Goal: Transaction & Acquisition: Book appointment/travel/reservation

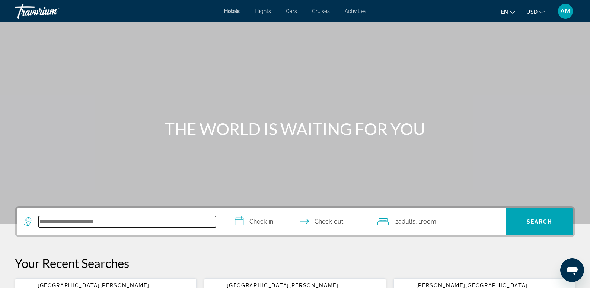
click at [79, 223] on input "Search hotel destination" at bounding box center [127, 221] width 177 height 11
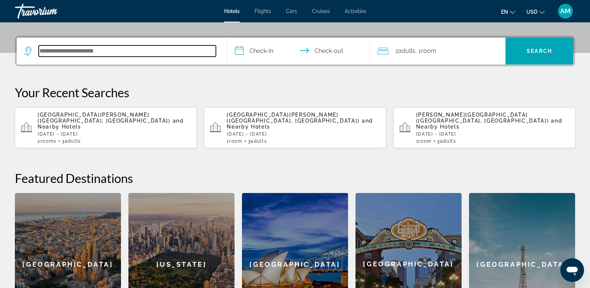
scroll to position [182, 0]
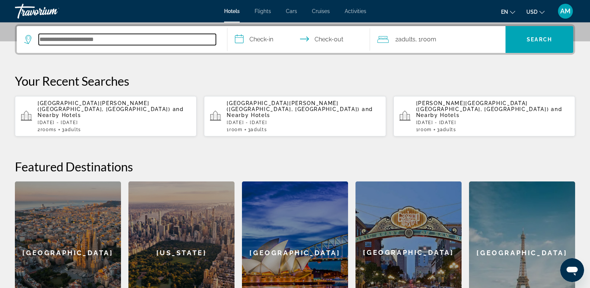
click at [78, 41] on input "Search hotel destination" at bounding box center [127, 39] width 177 height 11
drag, startPoint x: 79, startPoint y: 42, endPoint x: 38, endPoint y: 39, distance: 41.1
click at [38, 39] on div "*********" at bounding box center [120, 39] width 192 height 11
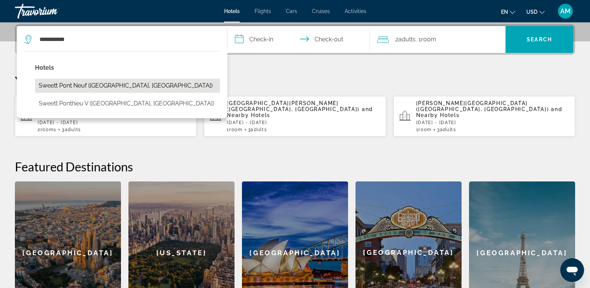
click at [71, 85] on button "Sweett Pont Neuf ([GEOGRAPHIC_DATA], [GEOGRAPHIC_DATA])" at bounding box center [127, 86] width 185 height 14
type input "**********"
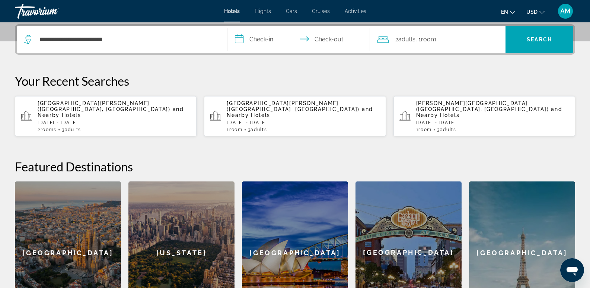
click at [267, 36] on input "**********" at bounding box center [300, 40] width 146 height 29
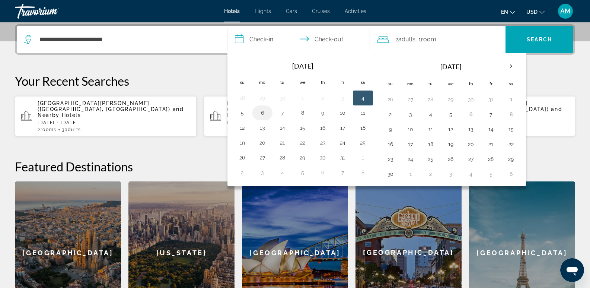
click at [262, 110] on button "6" at bounding box center [262, 113] width 12 height 10
click at [300, 112] on button "8" at bounding box center [303, 113] width 12 height 10
type input "**********"
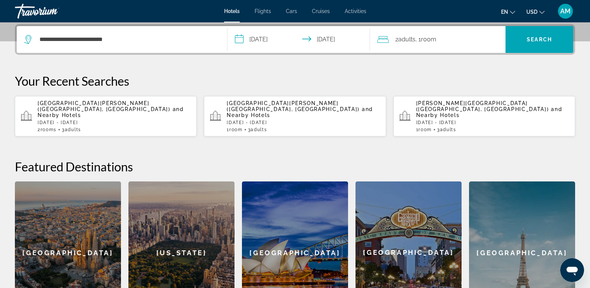
click at [404, 37] on span "Adults" at bounding box center [406, 39] width 17 height 7
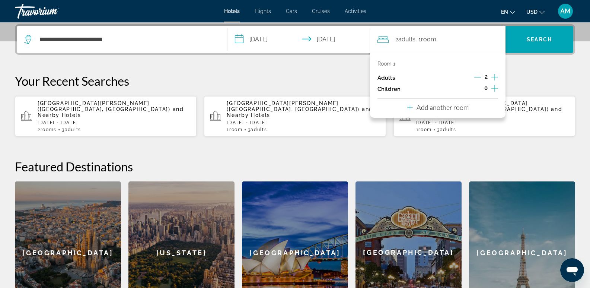
click at [496, 76] on icon "Increment adults" at bounding box center [494, 77] width 7 height 9
click at [548, 37] on span "Search" at bounding box center [539, 39] width 25 height 6
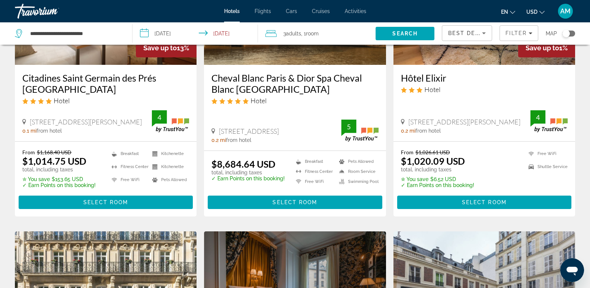
scroll to position [112, 0]
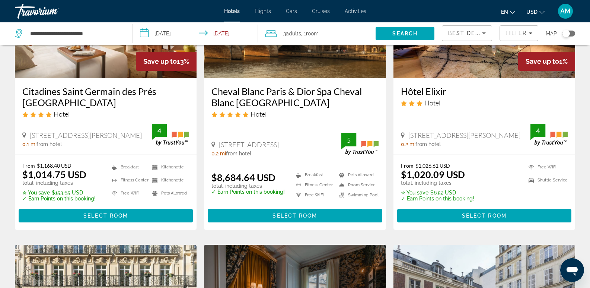
click at [300, 33] on span "Adults" at bounding box center [293, 34] width 15 height 6
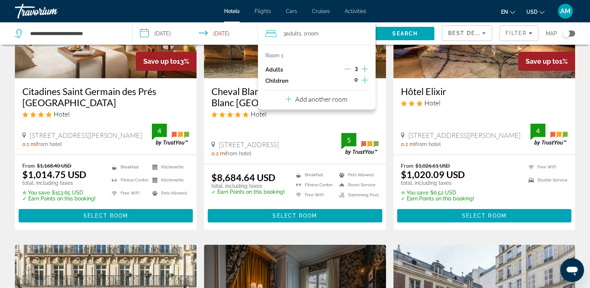
click at [348, 67] on icon "Decrement adults" at bounding box center [347, 68] width 7 height 7
click at [363, 81] on icon "Increment children" at bounding box center [364, 80] width 7 height 9
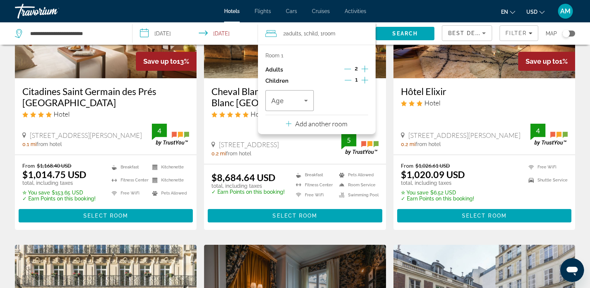
click at [351, 79] on icon "Decrement children" at bounding box center [348, 80] width 7 height 7
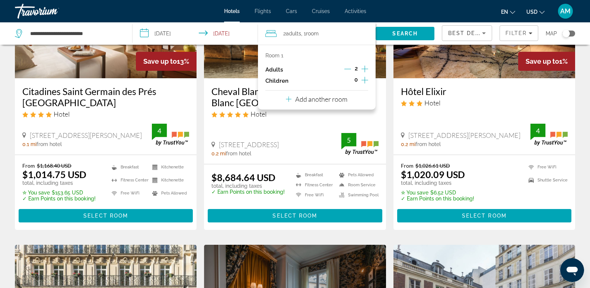
click at [290, 96] on icon "Travelers: 2 adults, 0 children" at bounding box center [289, 99] width 6 height 9
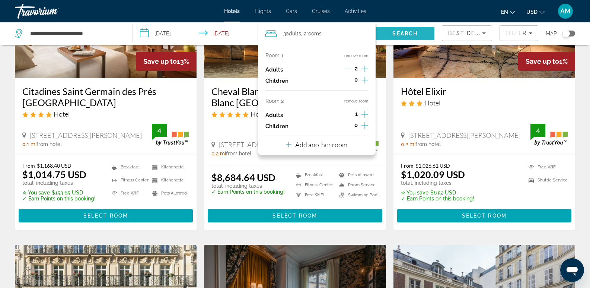
click at [413, 32] on span "Search" at bounding box center [404, 34] width 25 height 6
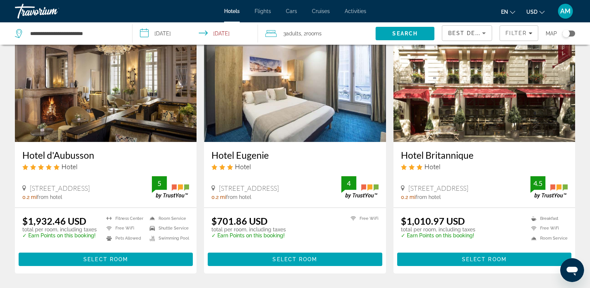
scroll to position [335, 0]
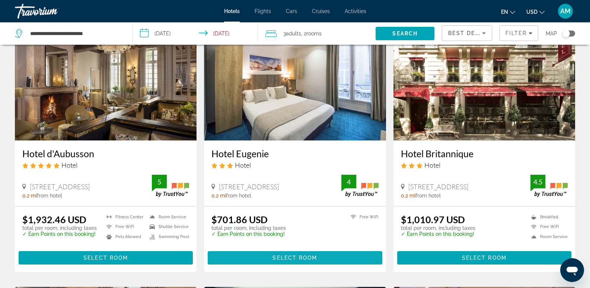
click at [294, 255] on span "Select Room" at bounding box center [294, 258] width 45 height 6
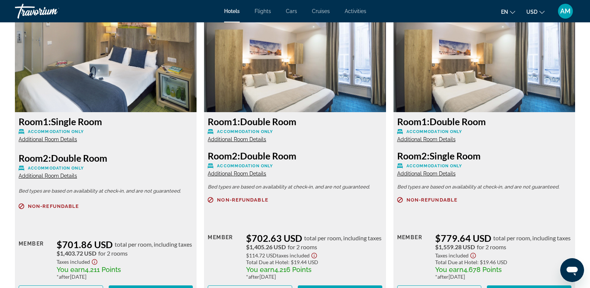
scroll to position [1079, 0]
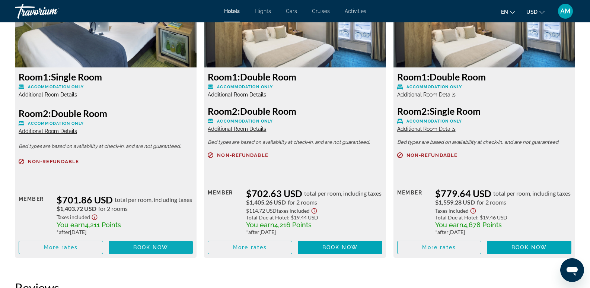
click at [152, 244] on span "Book now" at bounding box center [150, 247] width 35 height 6
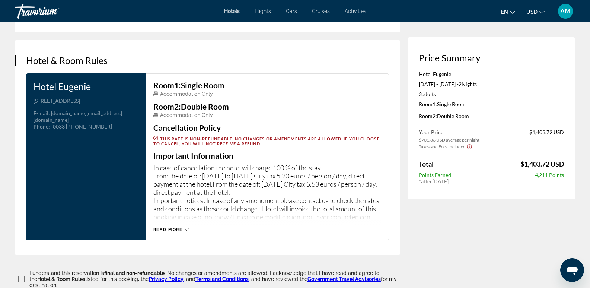
scroll to position [893, 0]
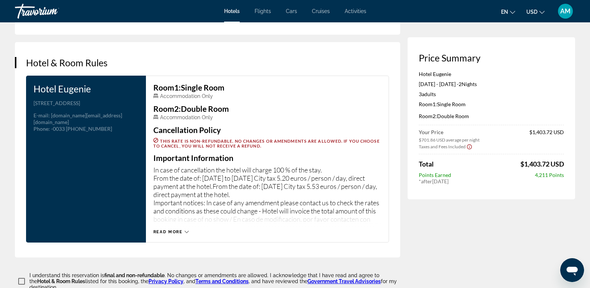
click at [171, 229] on span "Read more" at bounding box center [167, 231] width 29 height 5
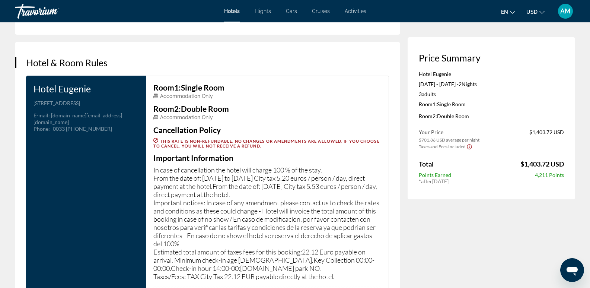
scroll to position [930, 0]
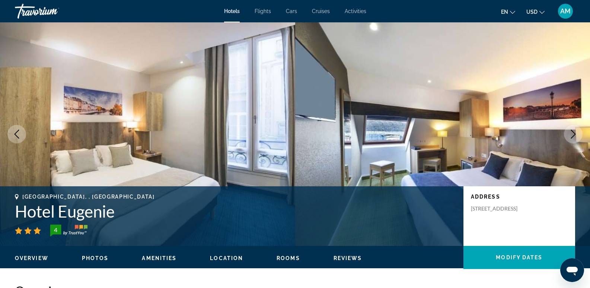
click at [573, 131] on icon "Next image" at bounding box center [573, 133] width 9 height 9
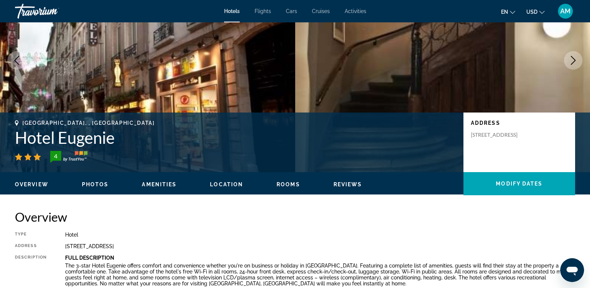
scroll to position [74, 0]
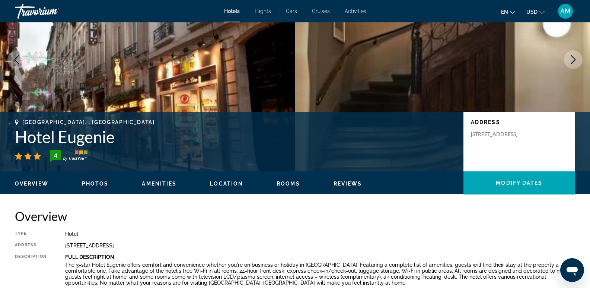
click at [577, 57] on icon "Next image" at bounding box center [573, 59] width 9 height 9
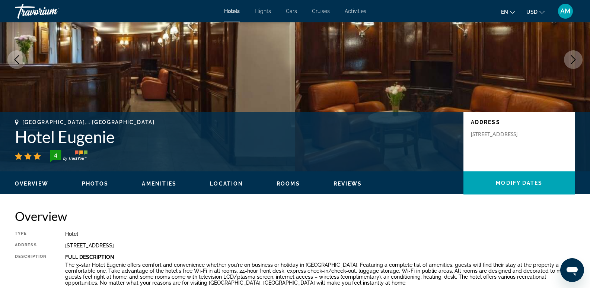
click at [577, 57] on icon "Next image" at bounding box center [573, 59] width 9 height 9
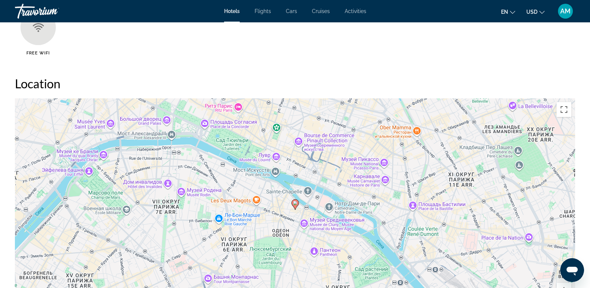
scroll to position [707, 0]
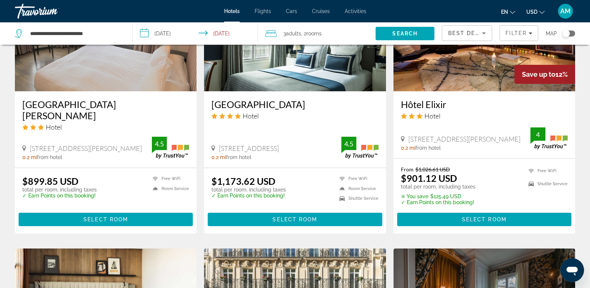
scroll to position [583, 0]
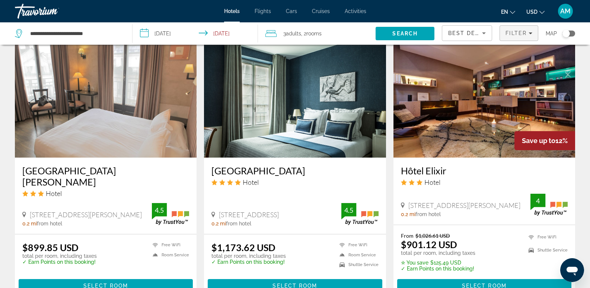
click at [509, 31] on span "Filter" at bounding box center [515, 33] width 21 height 6
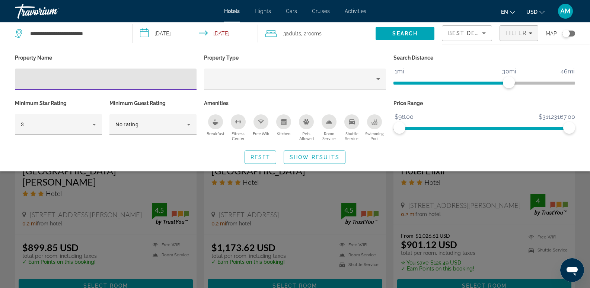
click at [466, 34] on span "Best Deals" at bounding box center [467, 33] width 39 height 6
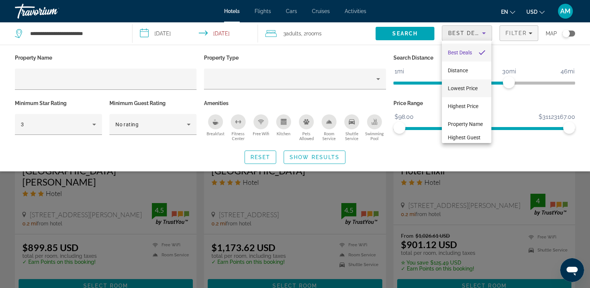
click at [465, 85] on span "Lowest Price" at bounding box center [463, 88] width 30 height 6
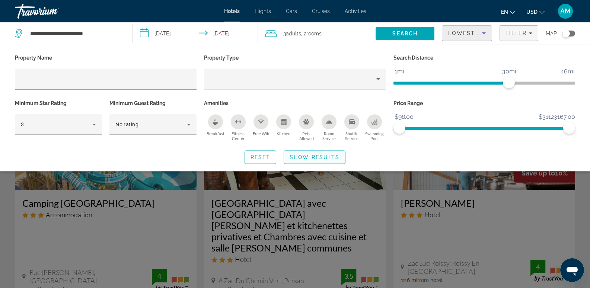
click at [303, 157] on span "Show Results" at bounding box center [315, 157] width 50 height 6
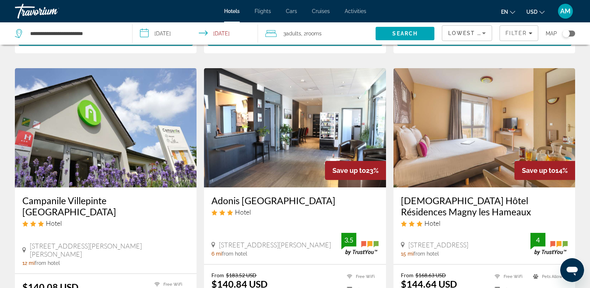
scroll to position [1032, 0]
